Goal: Task Accomplishment & Management: Use online tool/utility

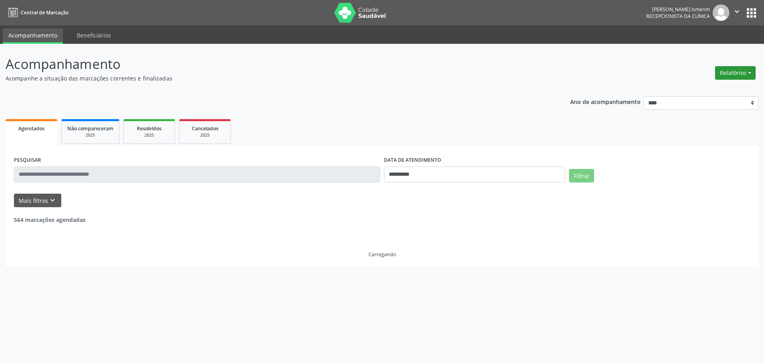
click at [733, 70] on button "Relatórios" at bounding box center [735, 73] width 41 height 14
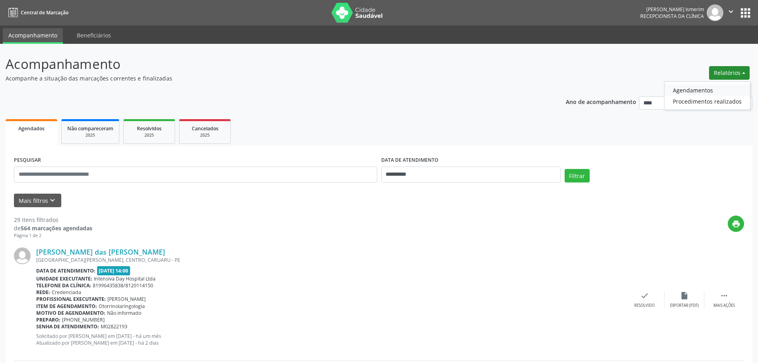
click at [710, 89] on link "Agendamentos" at bounding box center [708, 89] width 86 height 11
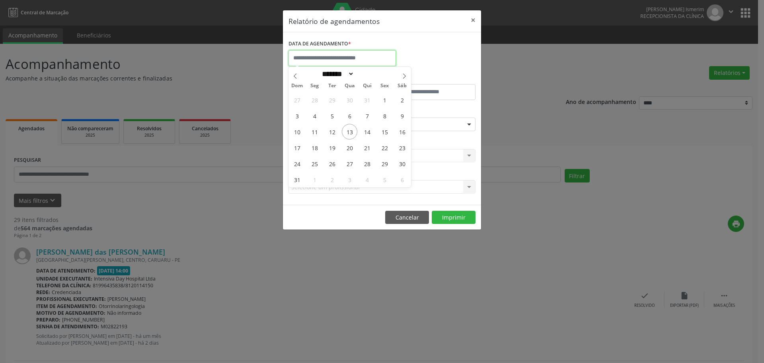
click at [321, 60] on input "text" at bounding box center [342, 58] width 107 height 16
click at [369, 133] on span "14" at bounding box center [368, 132] width 16 height 16
type input "**********"
click at [369, 133] on span "14" at bounding box center [368, 132] width 16 height 16
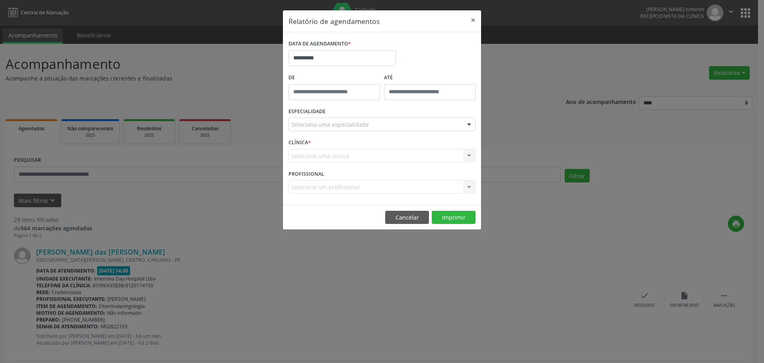
click at [432, 123] on div "Seleciona uma especialidade" at bounding box center [382, 124] width 187 height 14
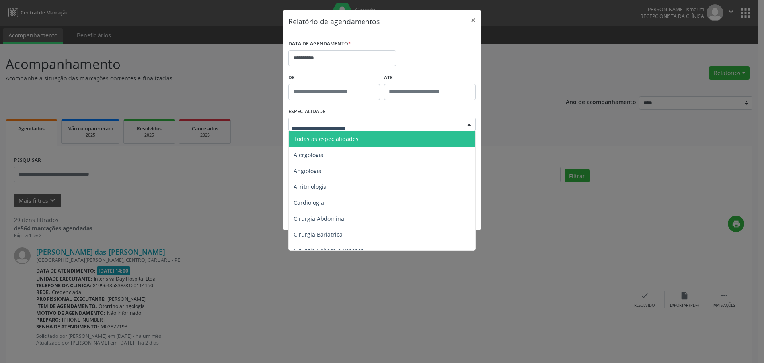
click at [348, 133] on span "Todas as especialidades" at bounding box center [383, 139] width 188 height 16
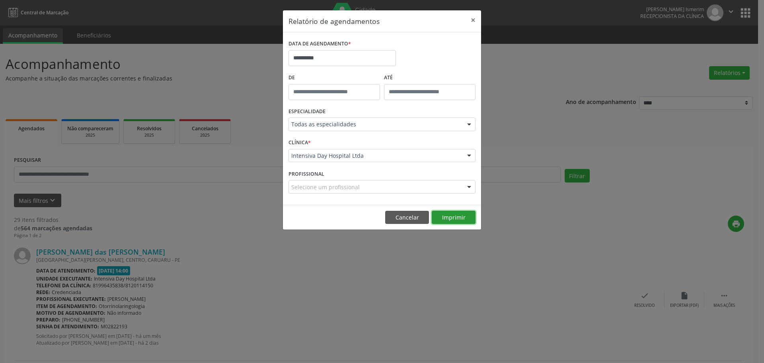
click at [457, 218] on button "Imprimir" at bounding box center [454, 218] width 44 height 14
click at [410, 215] on button "Cancelar" at bounding box center [407, 218] width 44 height 14
